Goal: Obtain resource: Download file/media

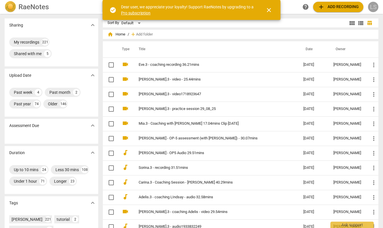
click at [373, 8] on div "LS" at bounding box center [373, 7] width 10 height 10
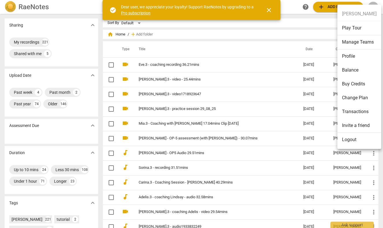
click at [356, 69] on li "Balance" at bounding box center [359, 70] width 44 height 14
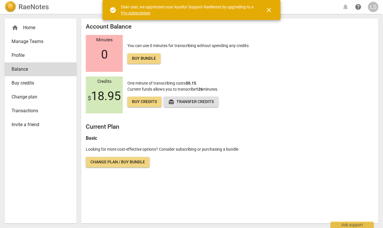
click at [270, 10] on span "close" at bounding box center [268, 10] width 7 height 7
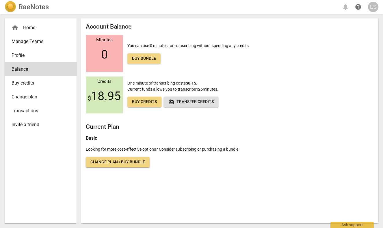
click at [27, 29] on div "home Home" at bounding box center [38, 27] width 53 height 7
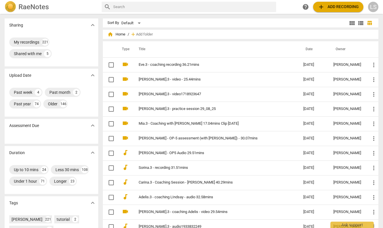
click at [345, 4] on span "add Add recording" at bounding box center [338, 6] width 41 height 7
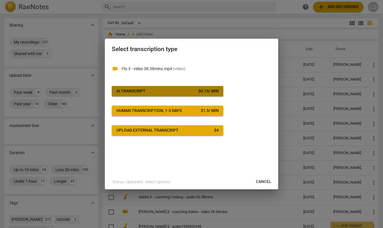
click at [150, 93] on span "AI Transcript $ 0.15 / min" at bounding box center [167, 91] width 102 height 6
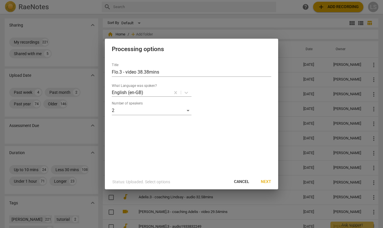
click at [265, 181] on span "Next" at bounding box center [266, 182] width 10 height 6
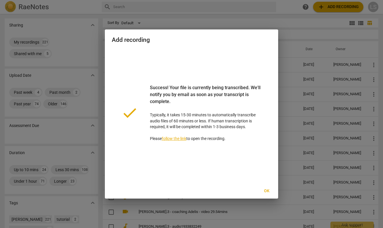
click at [268, 191] on span "Ok" at bounding box center [266, 191] width 9 height 6
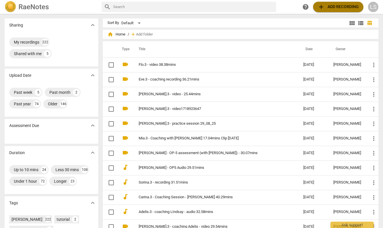
click at [340, 6] on span "add Add recording" at bounding box center [338, 6] width 41 height 7
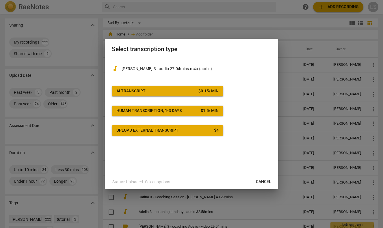
click at [164, 89] on span "AI Transcript $ 0.15 / min" at bounding box center [167, 91] width 102 height 6
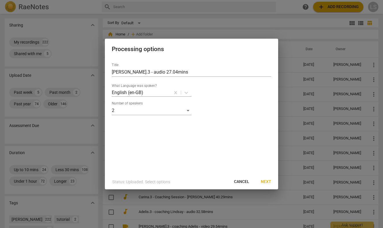
click at [265, 181] on span "Next" at bounding box center [266, 182] width 10 height 6
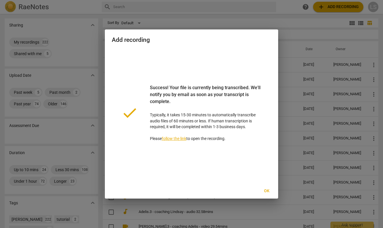
click at [269, 190] on span "Ok" at bounding box center [266, 191] width 9 height 6
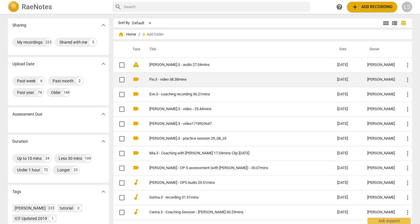
click at [163, 79] on link "Flo.3 - video 38.38mins" at bounding box center [232, 79] width 167 height 4
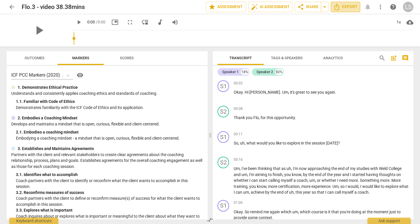
click at [347, 6] on span "Export" at bounding box center [345, 6] width 24 height 7
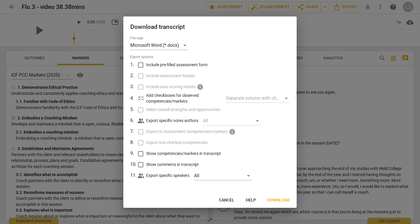
click at [277, 200] on span "Download" at bounding box center [278, 200] width 22 height 6
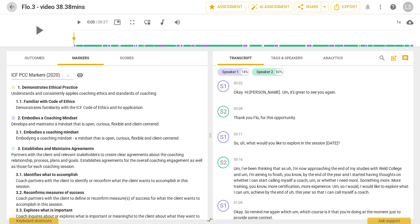
click at [12, 7] on span "arrow_back" at bounding box center [11, 6] width 7 height 7
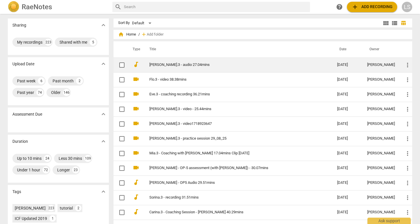
click at [189, 64] on link "[PERSON_NAME].3 - audio 27.04mins" at bounding box center [232, 65] width 167 height 4
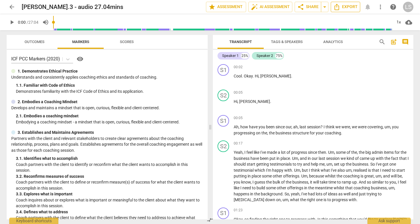
click at [350, 5] on span "Export" at bounding box center [345, 6] width 24 height 7
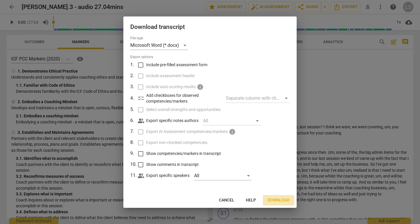
click at [276, 199] on span "Download" at bounding box center [278, 200] width 22 height 6
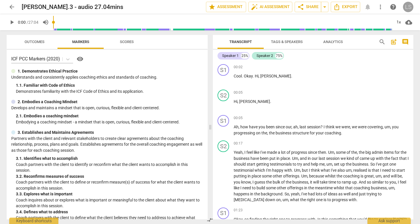
click at [383, 5] on div "LS" at bounding box center [408, 7] width 10 height 10
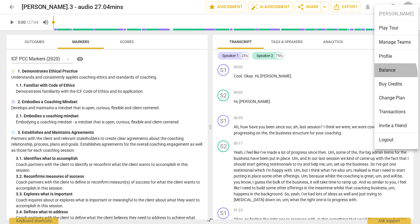
click at [383, 74] on li "Balance" at bounding box center [396, 70] width 44 height 14
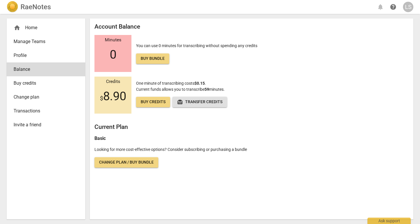
click at [125, 159] on span "Change plan / Buy bundle" at bounding box center [126, 162] width 55 height 6
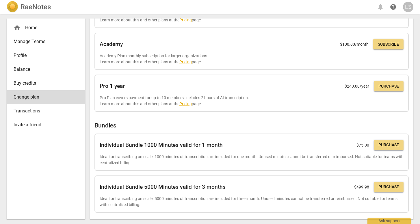
click at [34, 26] on div "home Home" at bounding box center [44, 27] width 60 height 7
